Goal: Transaction & Acquisition: Subscribe to service/newsletter

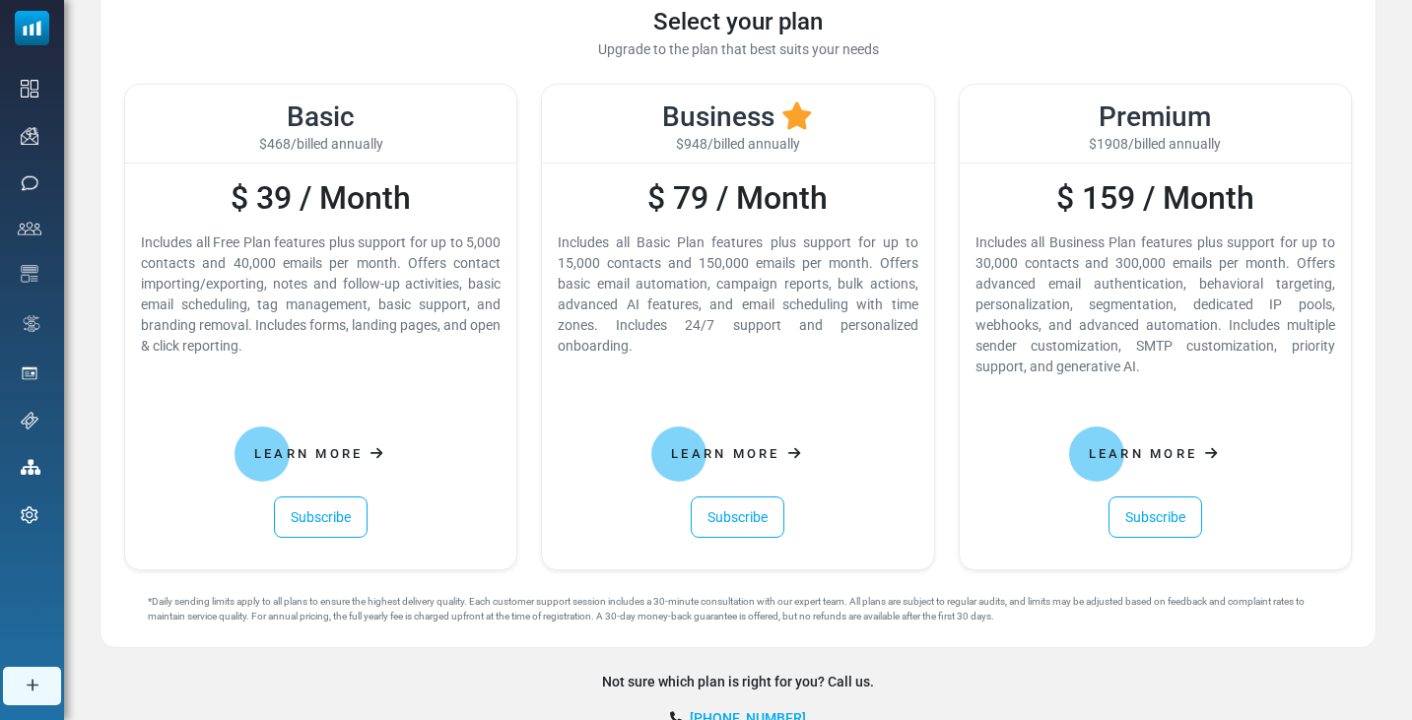
scroll to position [70, 0]
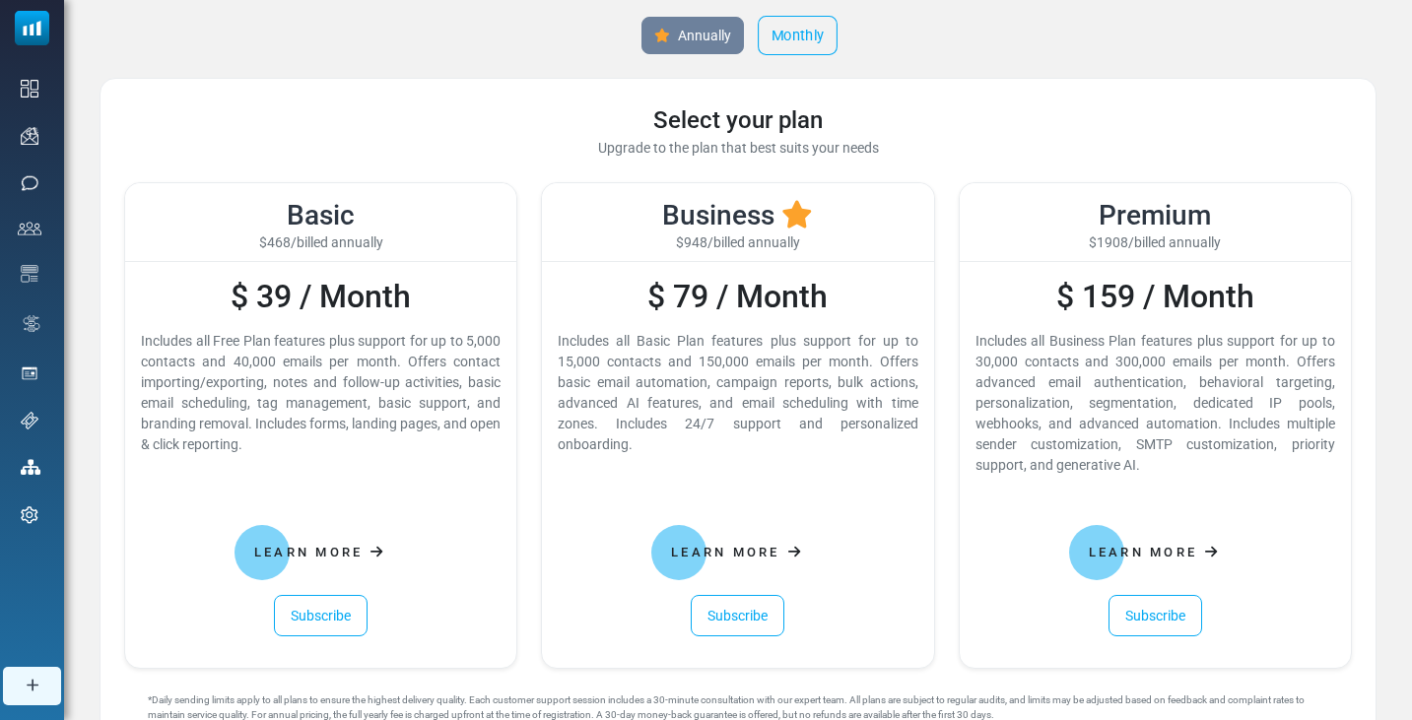
click at [813, 30] on link "Monthly" at bounding box center [798, 35] width 80 height 39
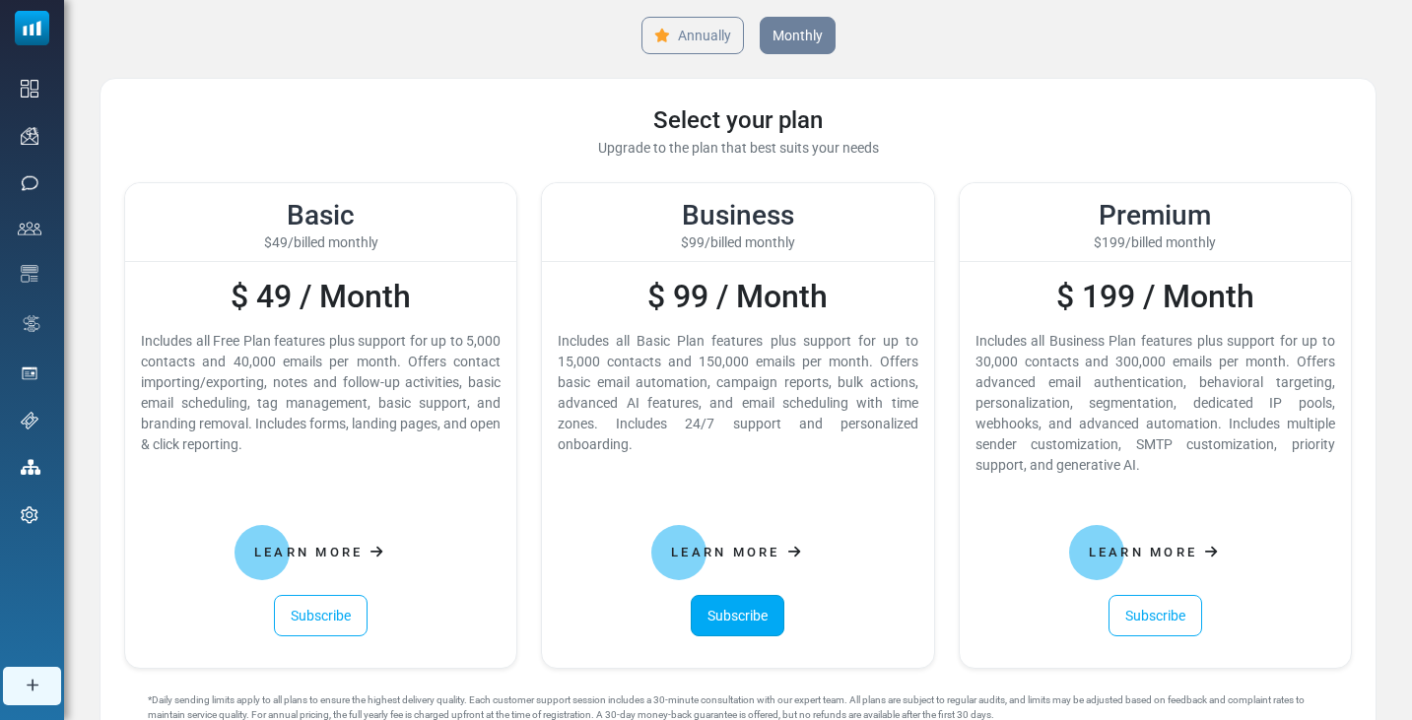
click at [747, 617] on link "Subscribe" at bounding box center [738, 615] width 94 height 41
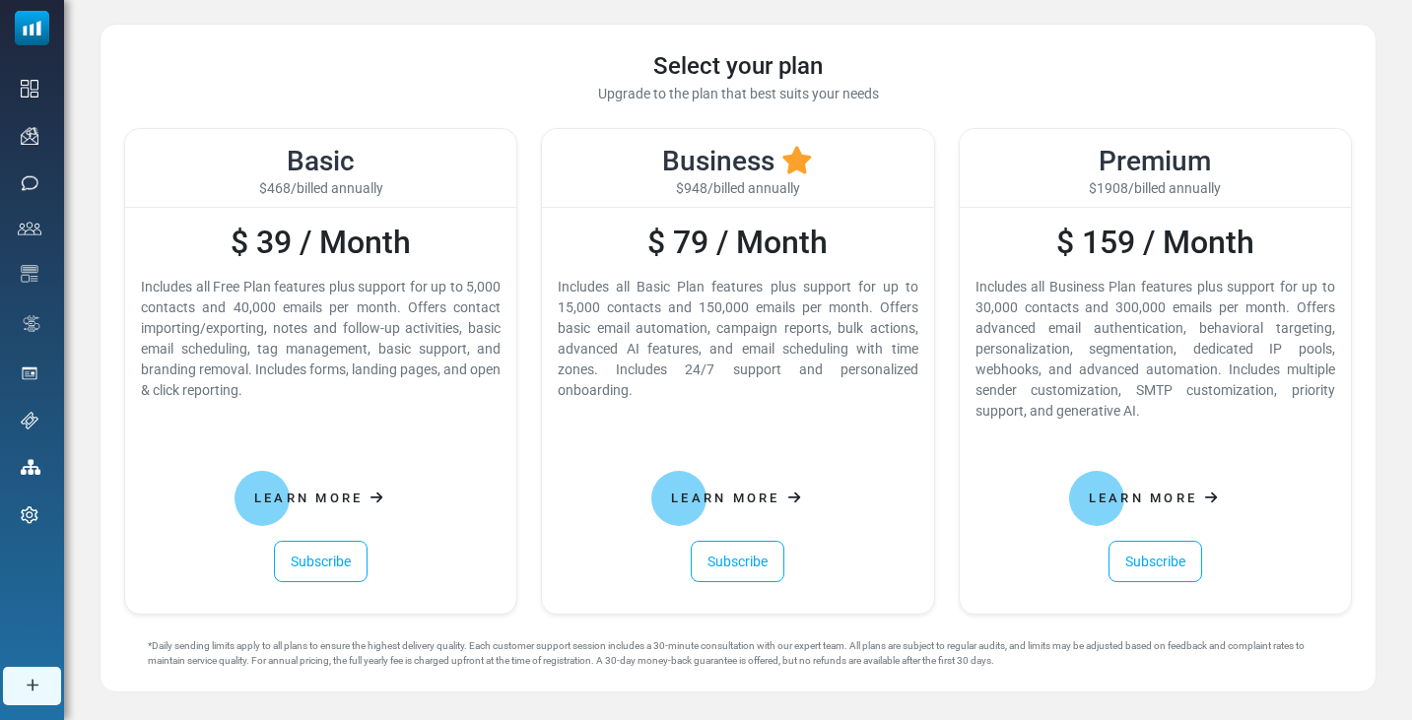
scroll to position [126, 0]
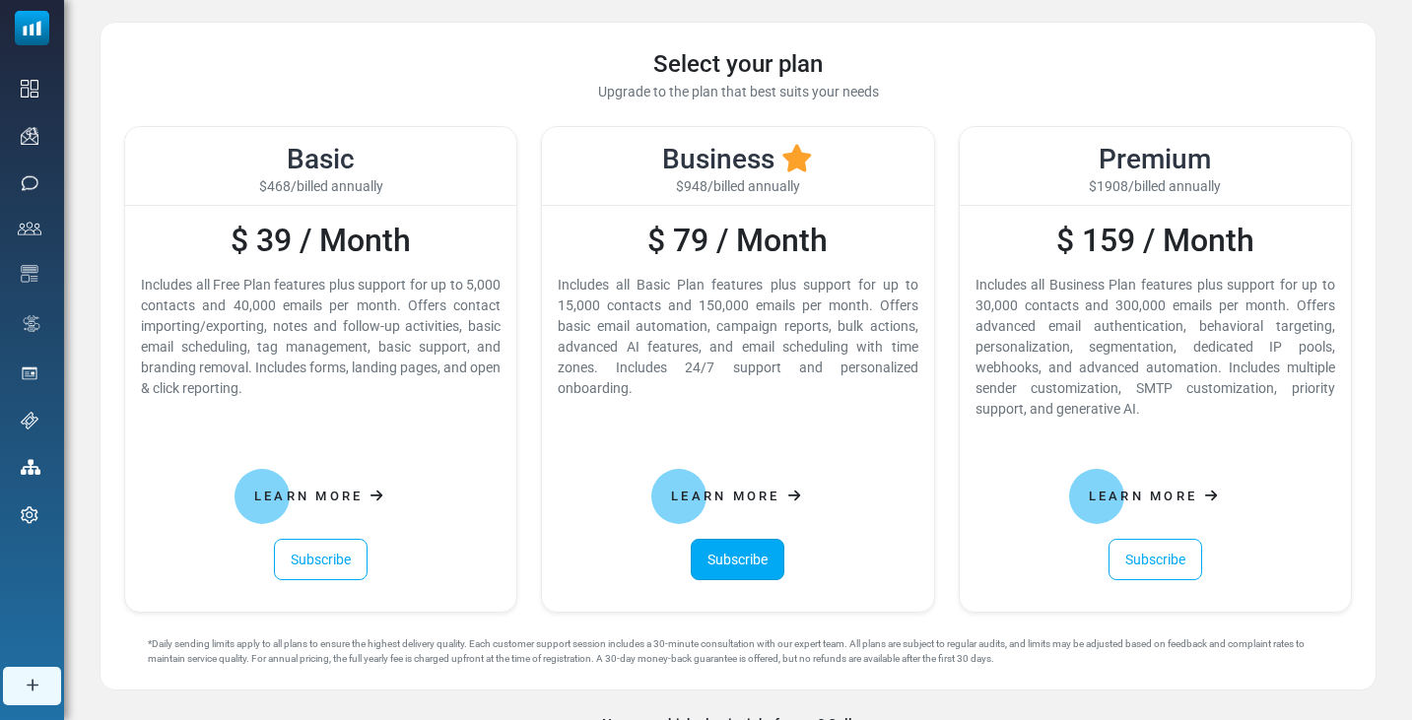
click at [732, 557] on link "Subscribe" at bounding box center [738, 559] width 94 height 41
